Goal: Entertainment & Leisure: Consume media (video, audio)

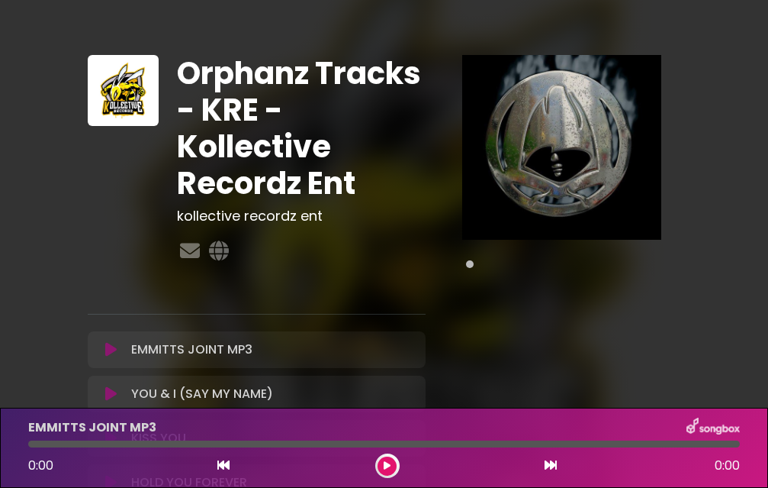
click at [114, 347] on icon at bounding box center [110, 349] width 11 height 15
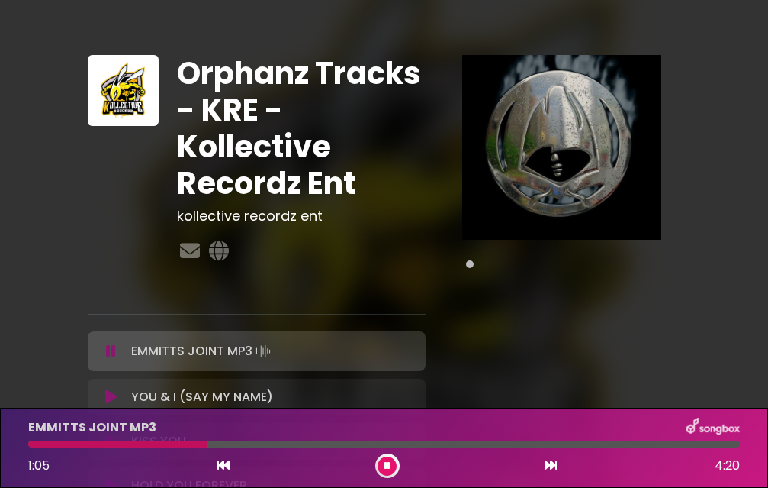
click at [638, 301] on div "Pause Play % buffered" at bounding box center [562, 371] width 254 height 633
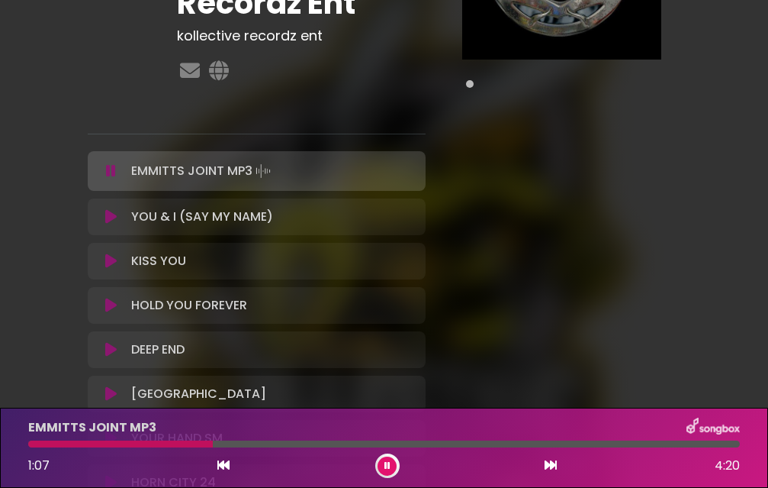
scroll to position [183, 0]
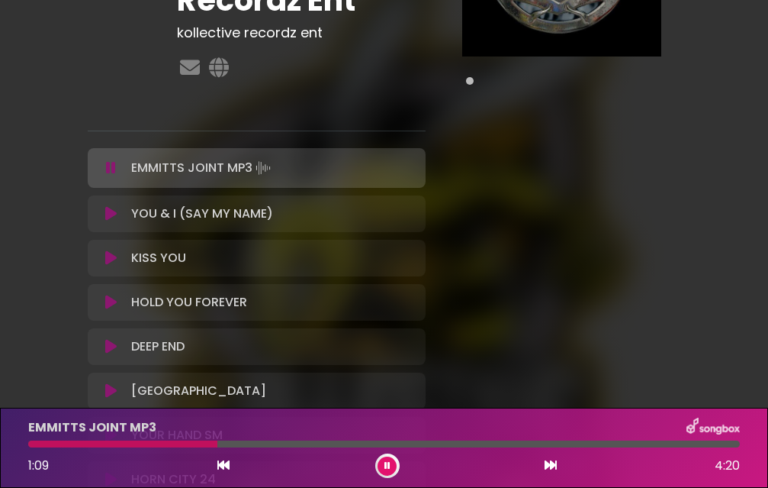
click at [106, 214] on icon at bounding box center [110, 213] width 11 height 15
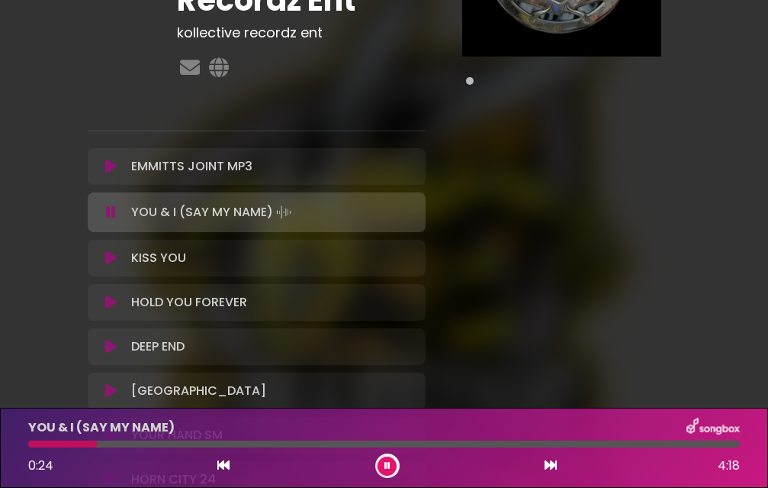
click at [112, 256] on icon at bounding box center [110, 257] width 11 height 15
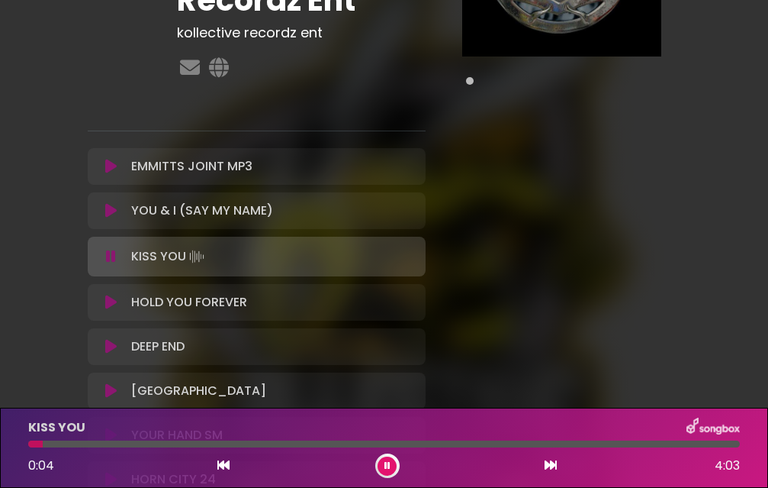
click at [108, 300] on icon at bounding box center [110, 301] width 11 height 15
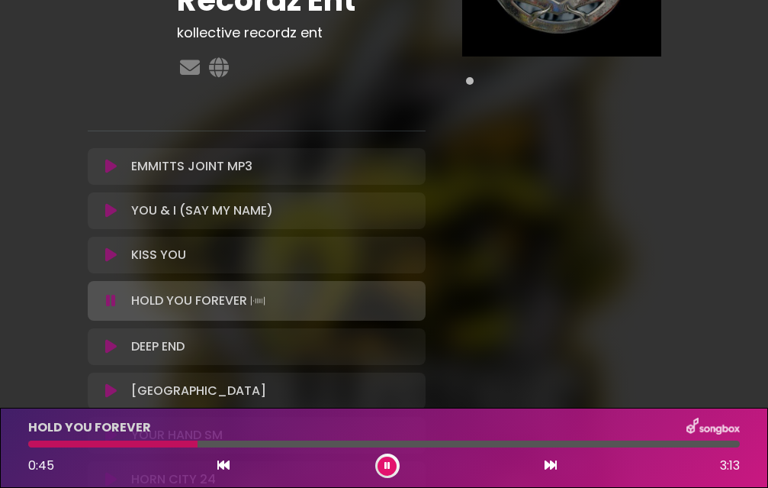
click at [110, 347] on icon at bounding box center [110, 346] width 11 height 15
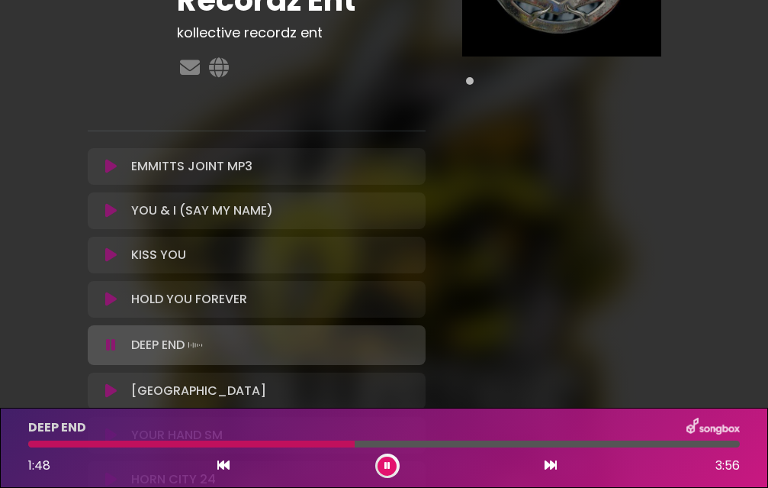
click at [104, 388] on button at bounding box center [111, 390] width 28 height 15
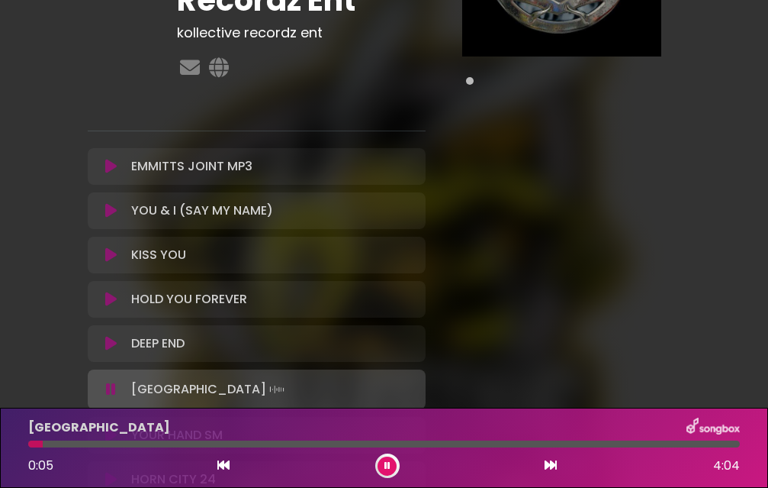
click at [507, 302] on div "Pause Play % buffered" at bounding box center [562, 188] width 254 height 633
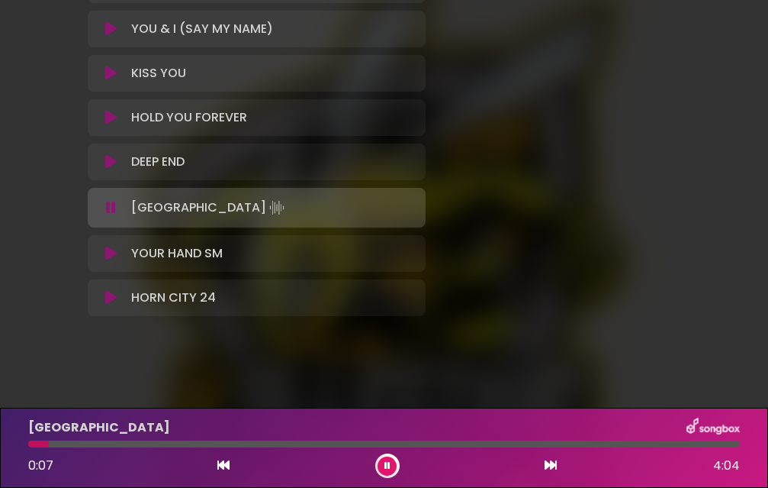
scroll to position [366, 0]
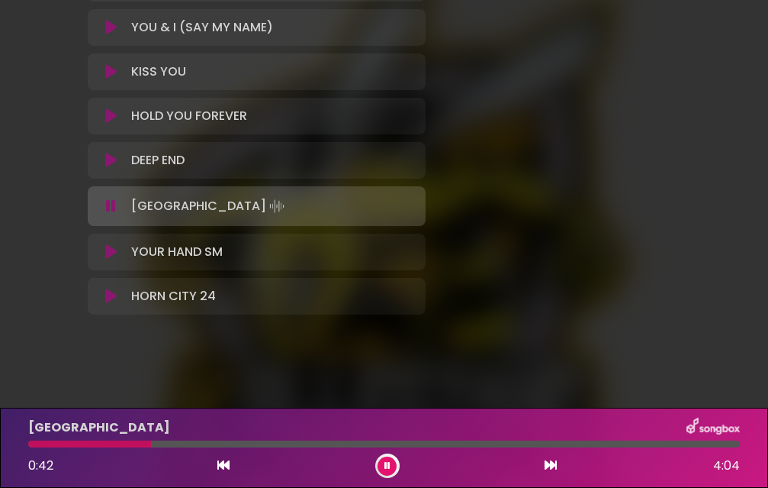
click at [113, 254] on icon at bounding box center [110, 251] width 11 height 15
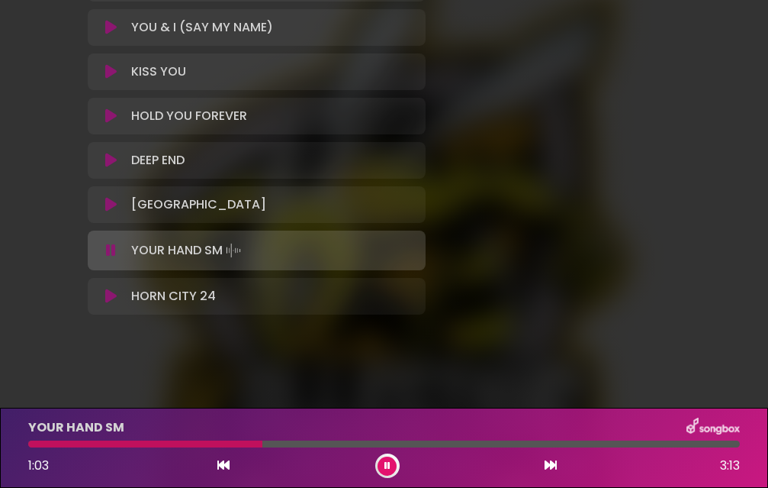
click at [149, 298] on p "HORN CITY 24 Loading Track..." at bounding box center [173, 296] width 85 height 18
click at [112, 295] on icon at bounding box center [110, 295] width 11 height 15
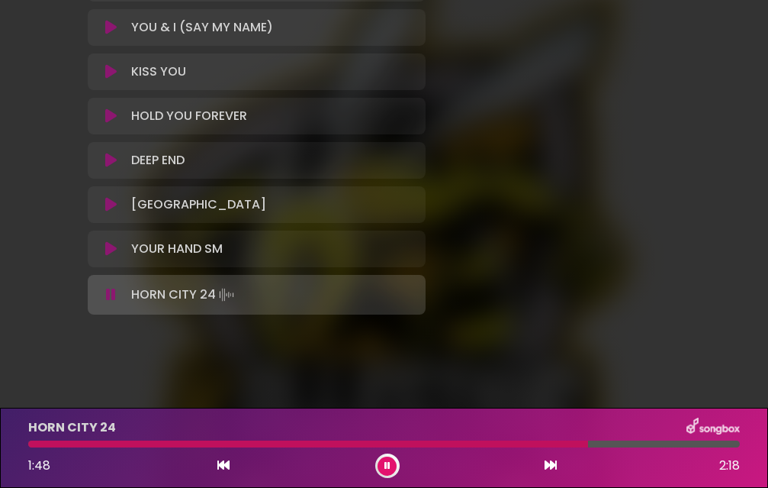
click at [385, 465] on icon at bounding box center [388, 465] width 6 height 9
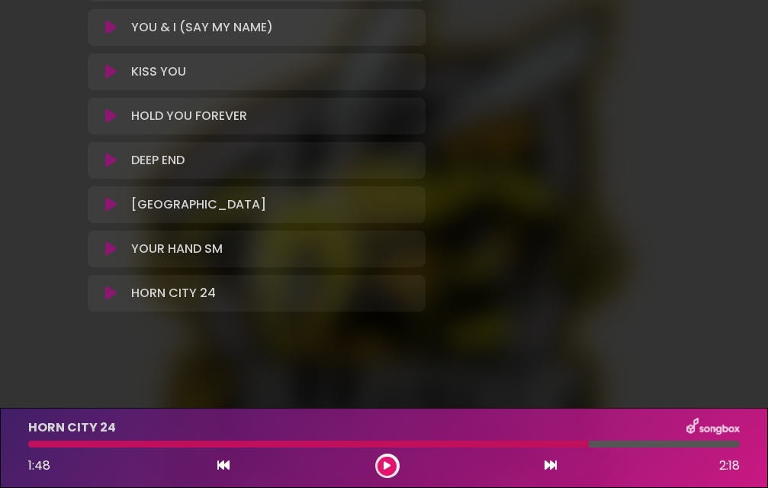
click at [114, 25] on icon at bounding box center [110, 27] width 11 height 15
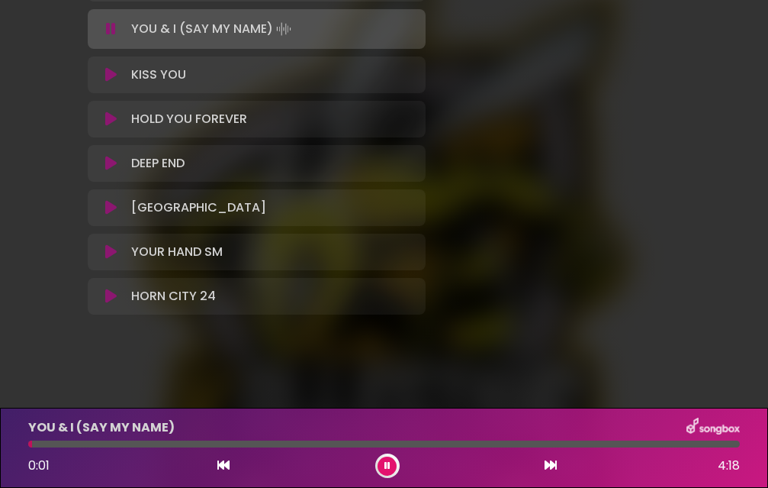
click at [108, 206] on icon at bounding box center [110, 207] width 11 height 15
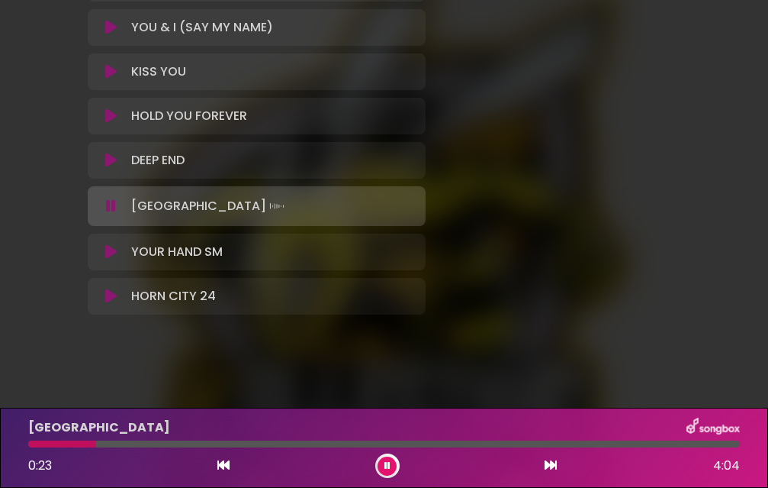
click at [110, 248] on icon at bounding box center [110, 251] width 11 height 15
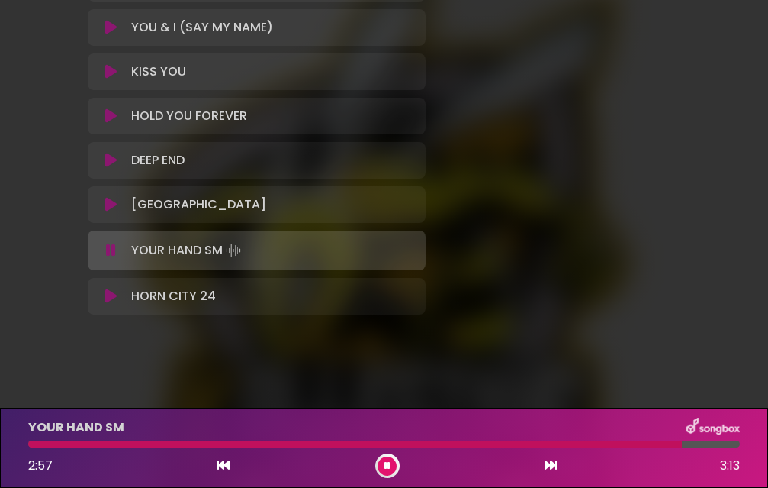
click at [387, 461] on icon at bounding box center [388, 465] width 6 height 9
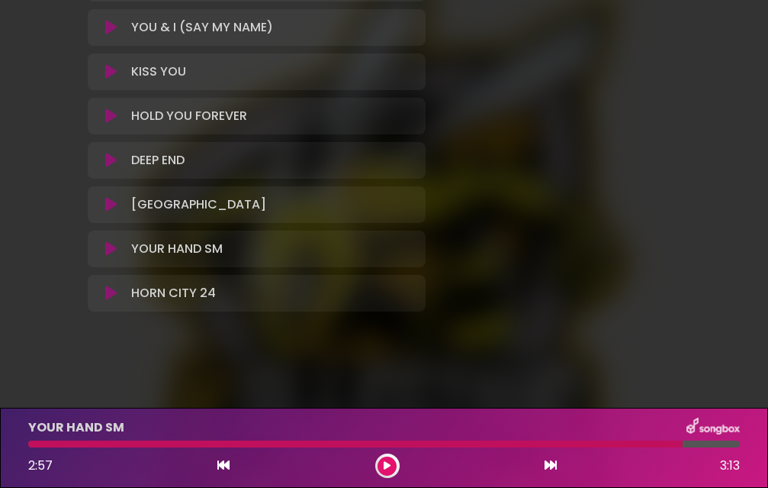
click at [114, 208] on icon at bounding box center [110, 204] width 11 height 15
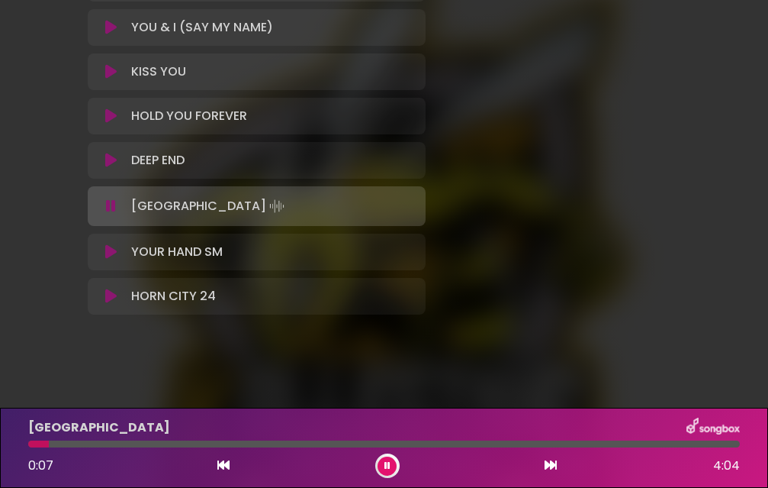
click at [113, 254] on icon at bounding box center [110, 251] width 11 height 15
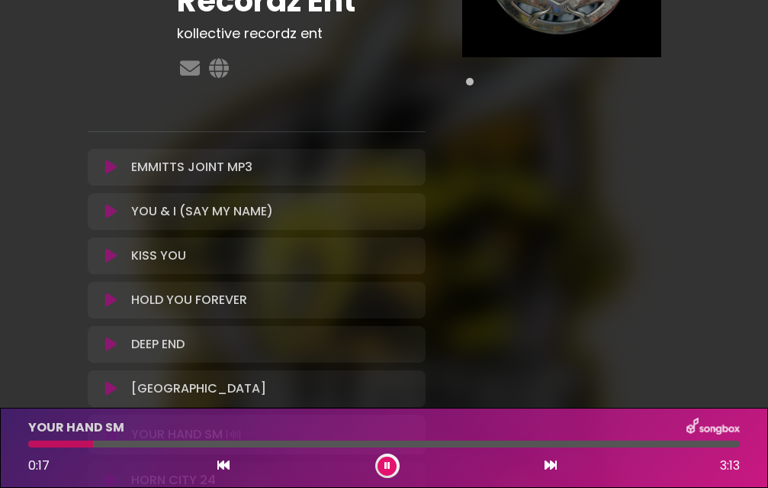
scroll to position [183, 0]
click at [471, 82] on span at bounding box center [470, 81] width 8 height 8
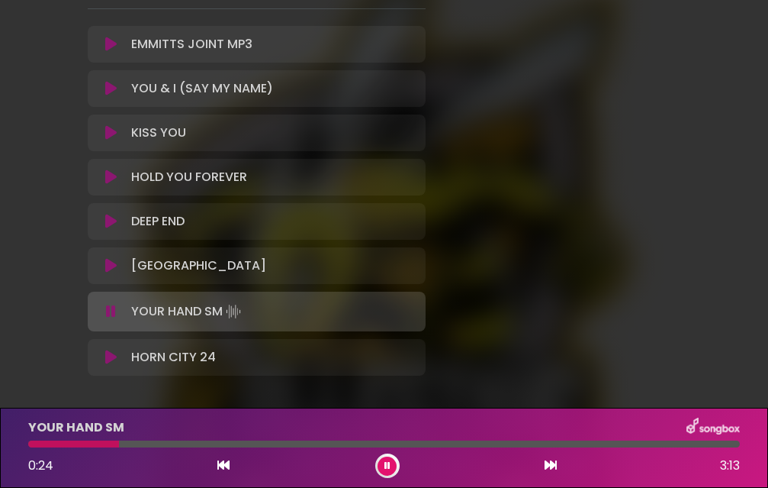
scroll to position [336, 0]
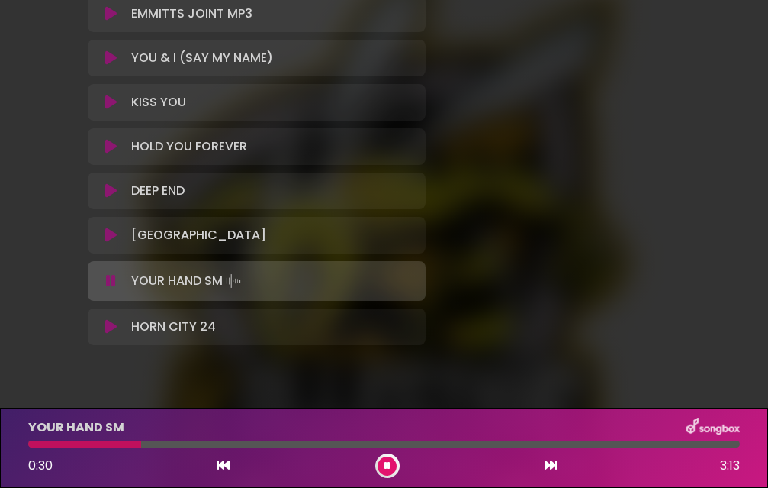
click at [108, 278] on icon at bounding box center [111, 280] width 10 height 15
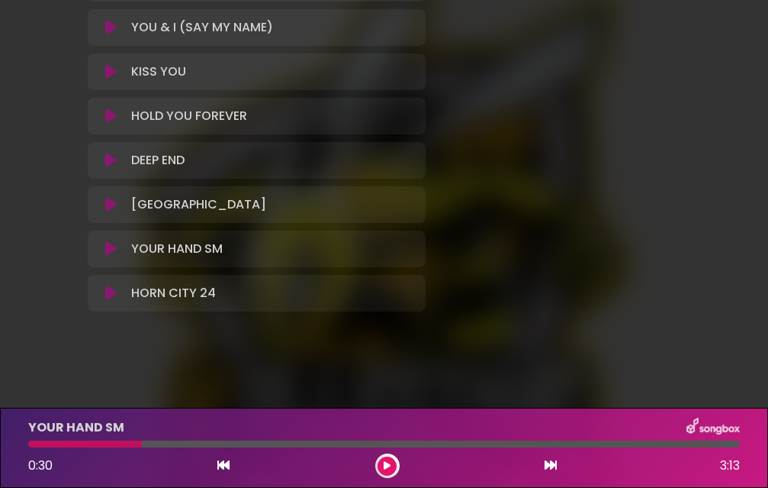
scroll to position [367, 0]
drag, startPoint x: 146, startPoint y: 248, endPoint x: 314, endPoint y: 250, distance: 167.1
click at [314, 250] on div "YOUR HAND SM Loading Track..." at bounding box center [270, 248] width 291 height 18
click at [252, 233] on div "YOUR HAND SM Loading Track... Your Feedback" at bounding box center [257, 248] width 338 height 37
drag, startPoint x: 239, startPoint y: 247, endPoint x: 503, endPoint y: 254, distance: 264.1
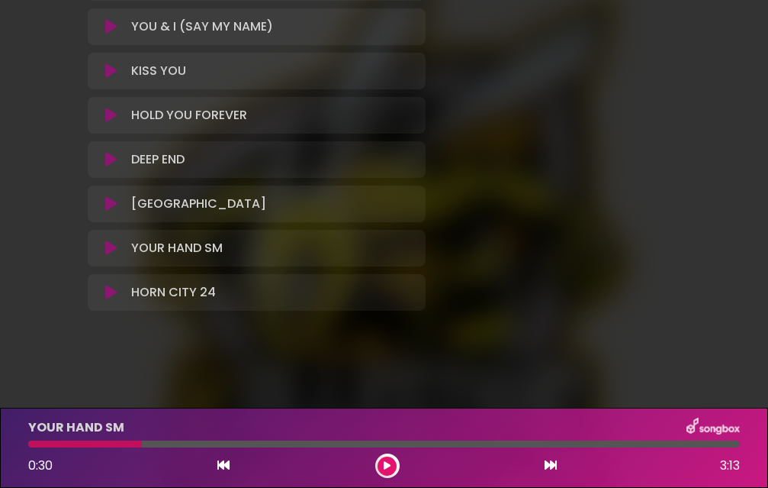
click at [503, 254] on div "Orphanz Tracks - KRE - Kollective Recordz Ent kollective recordz ent" at bounding box center [384, 3] width 610 height 630
click at [301, 246] on div "YOUR HAND SM Loading Track..." at bounding box center [270, 248] width 291 height 18
click at [390, 461] on icon at bounding box center [387, 465] width 7 height 9
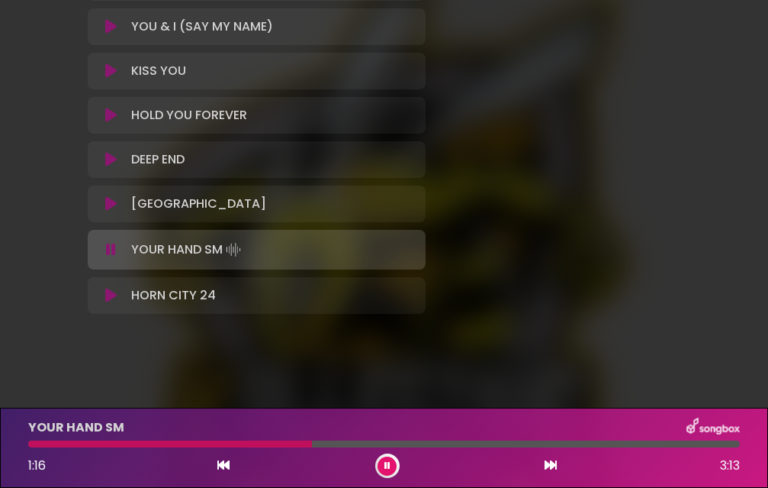
click at [600, 148] on div "Pause Play % buffered" at bounding box center [562, 4] width 254 height 633
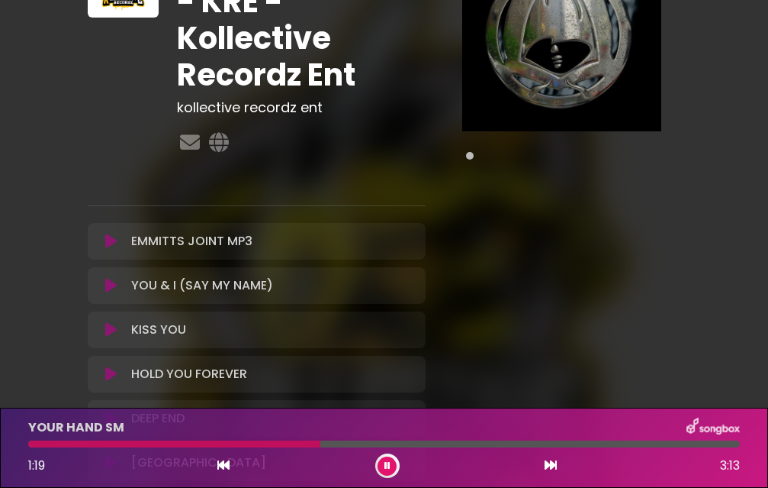
scroll to position [92, 0]
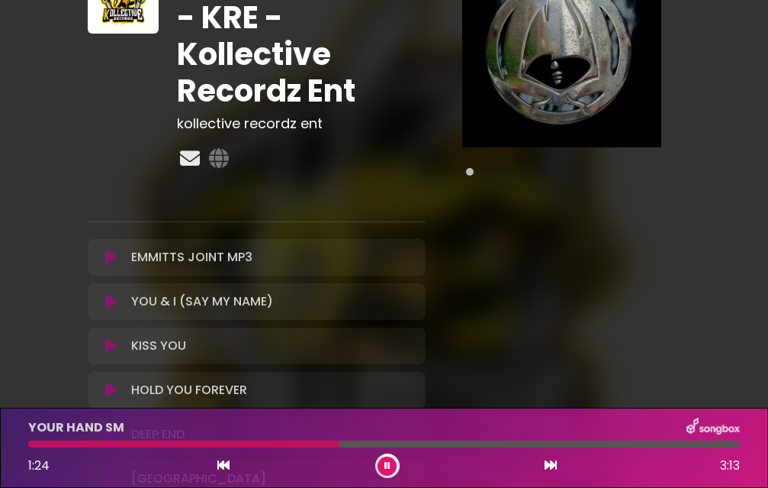
click at [192, 160] on icon at bounding box center [190, 158] width 26 height 20
click at [718, 163] on div "Orphanz Tracks - KRE - Kollective Recordz Ent kollective recordz ent" at bounding box center [384, 270] width 732 height 688
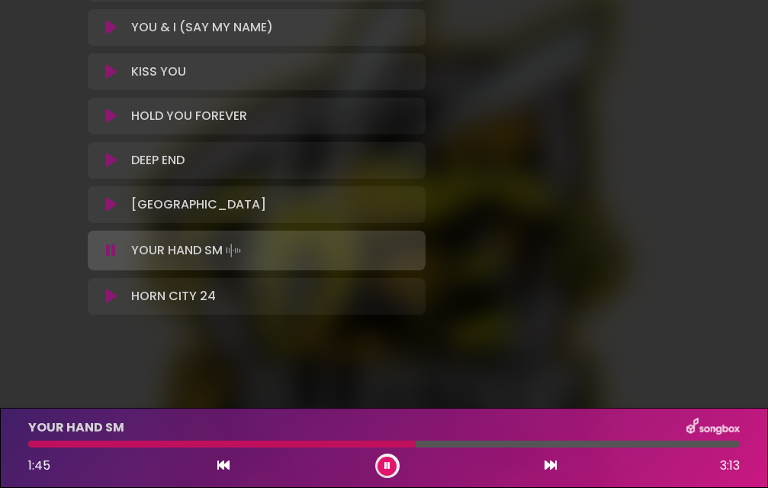
scroll to position [370, 0]
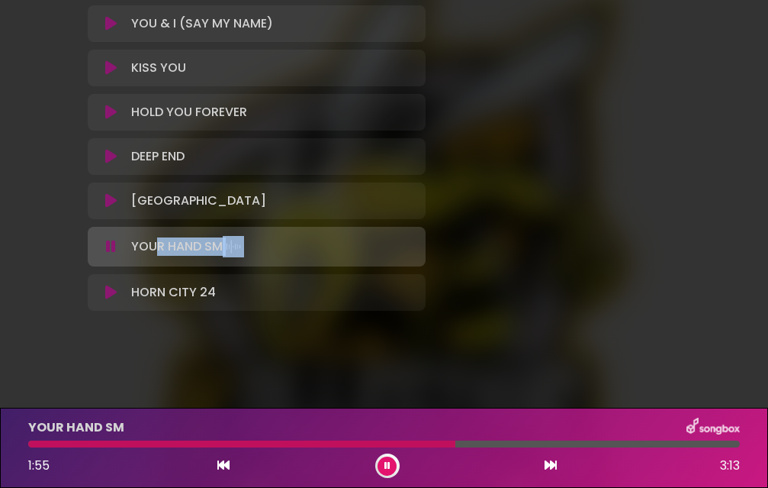
drag, startPoint x: 159, startPoint y: 245, endPoint x: 330, endPoint y: 253, distance: 171.8
click at [330, 253] on div "YOUR HAND SM Loading Track..." at bounding box center [270, 246] width 291 height 21
drag, startPoint x: 389, startPoint y: 247, endPoint x: 391, endPoint y: 237, distance: 10.8
click at [398, 237] on div "YOUR HAND SM Loading Track..." at bounding box center [270, 246] width 291 height 21
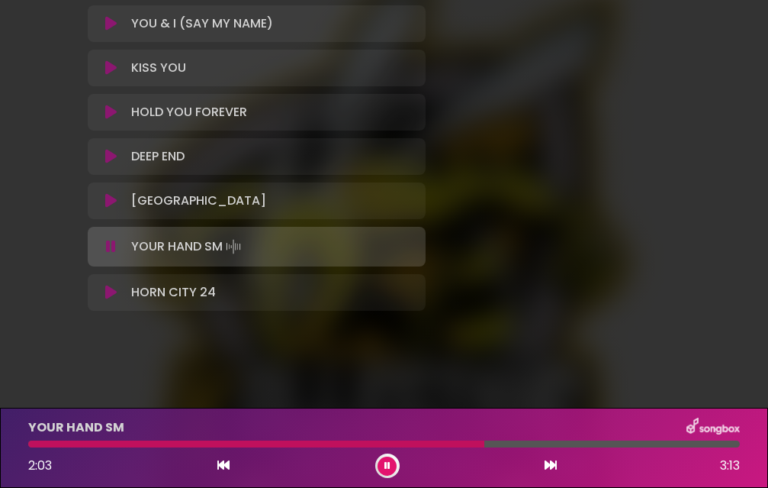
click at [193, 248] on p "YOUR HAND SM Loading Track..." at bounding box center [187, 246] width 113 height 21
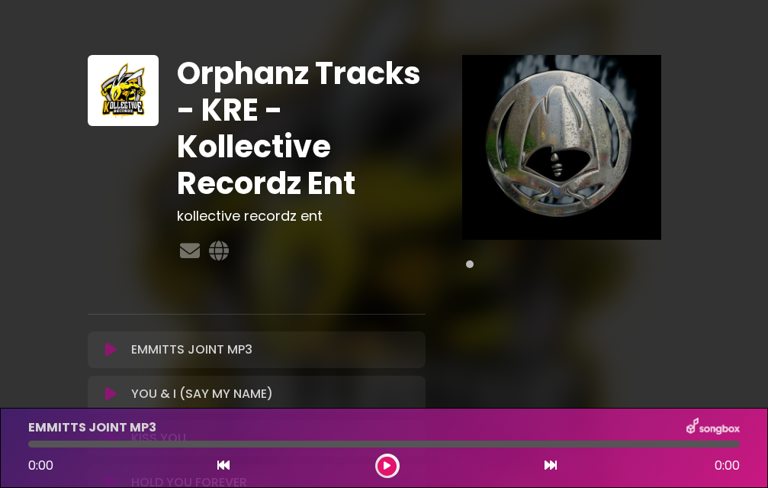
click at [609, 316] on div "Pause Play % buffered" at bounding box center [562, 370] width 254 height 630
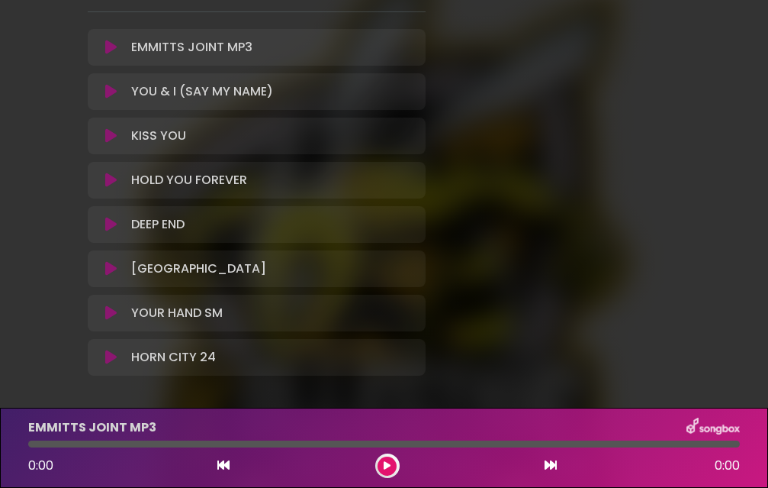
scroll to position [305, 0]
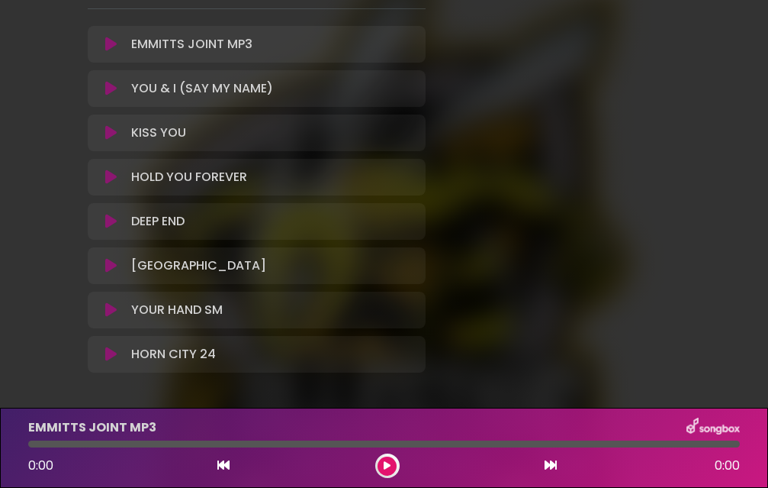
click at [113, 309] on icon at bounding box center [110, 309] width 11 height 15
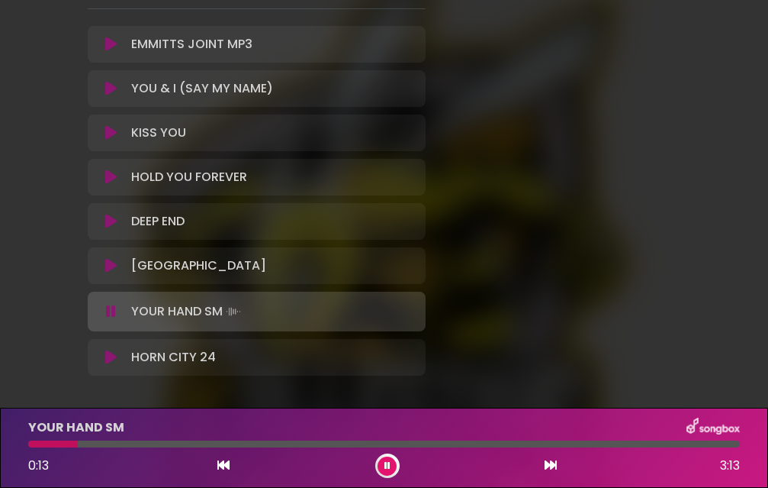
click at [385, 461] on icon at bounding box center [388, 465] width 6 height 9
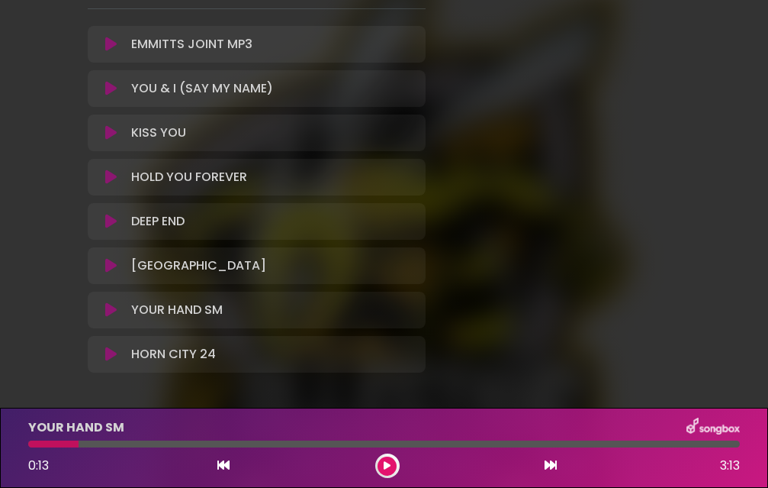
click at [69, 448] on div "YOUR HAND SM 0:13 3:13" at bounding box center [384, 447] width 730 height 60
drag, startPoint x: 76, startPoint y: 440, endPoint x: 18, endPoint y: 443, distance: 58.0
click at [18, 443] on div "YOUR HAND SM 0:13 3:13" at bounding box center [384, 447] width 768 height 80
click at [81, 445] on div at bounding box center [384, 443] width 712 height 7
click at [221, 465] on icon at bounding box center [223, 465] width 12 height 12
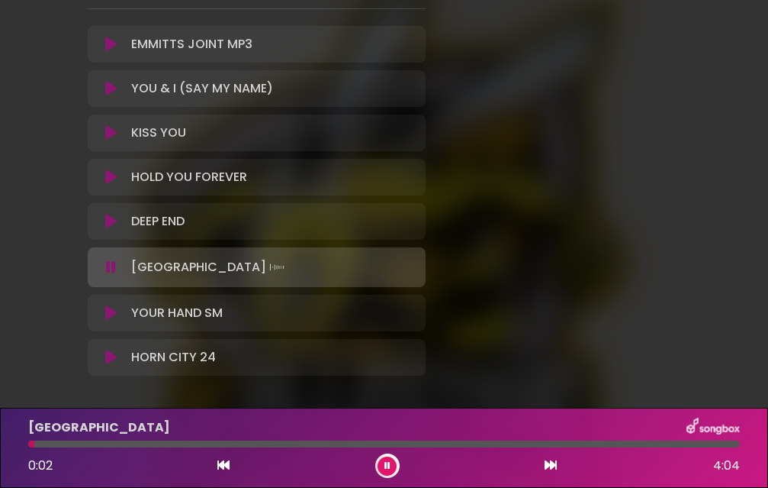
click at [386, 466] on icon at bounding box center [388, 465] width 6 height 9
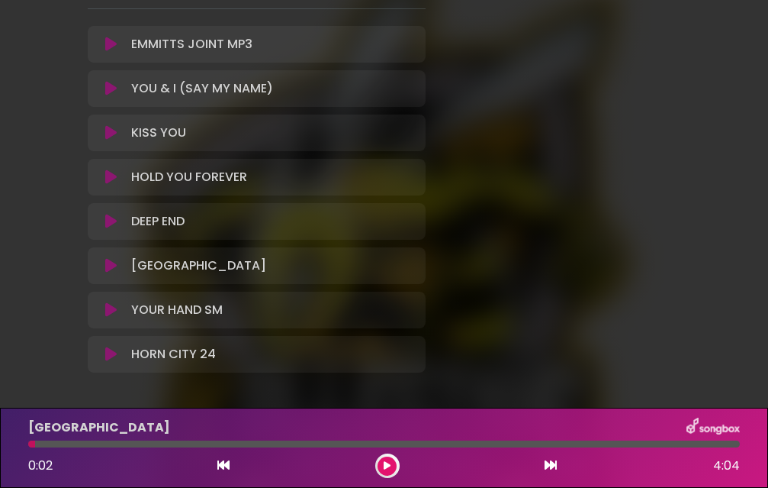
click at [385, 471] on button at bounding box center [387, 465] width 19 height 19
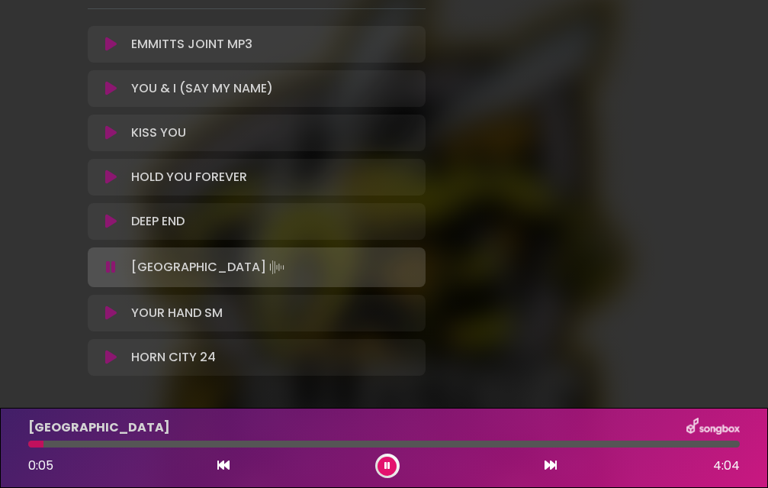
click at [187, 323] on div "YOUR HAND SM Loading Track... Name" at bounding box center [257, 312] width 338 height 37
click at [179, 320] on p "YOUR HAND SM Loading Track..." at bounding box center [177, 313] width 92 height 18
click at [111, 314] on icon at bounding box center [110, 312] width 11 height 15
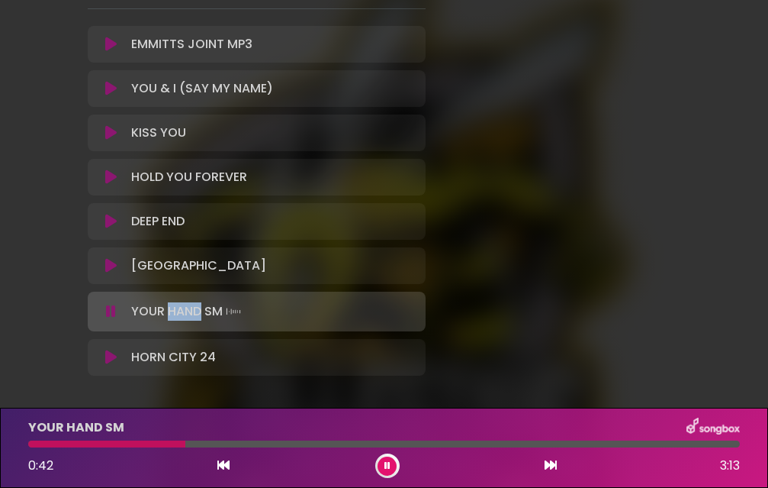
click at [115, 268] on icon at bounding box center [110, 265] width 11 height 15
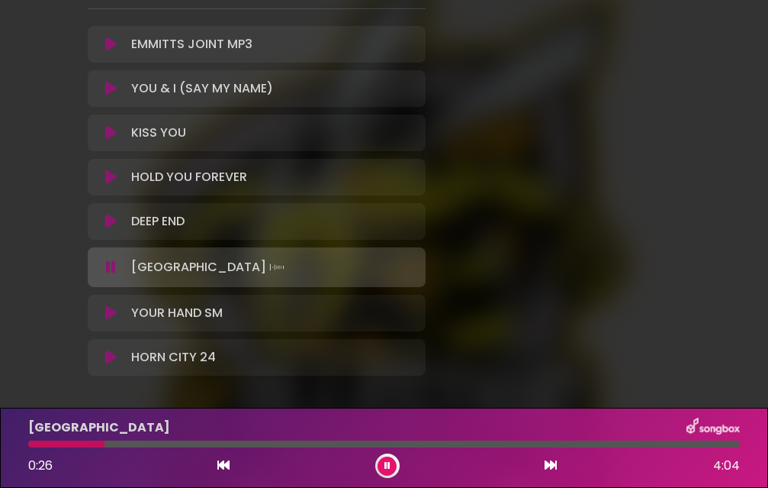
click at [507, 193] on div "Pause Play % buffered" at bounding box center [562, 66] width 254 height 633
click at [390, 460] on button at bounding box center [387, 465] width 19 height 19
